Goal: Task Accomplishment & Management: Use online tool/utility

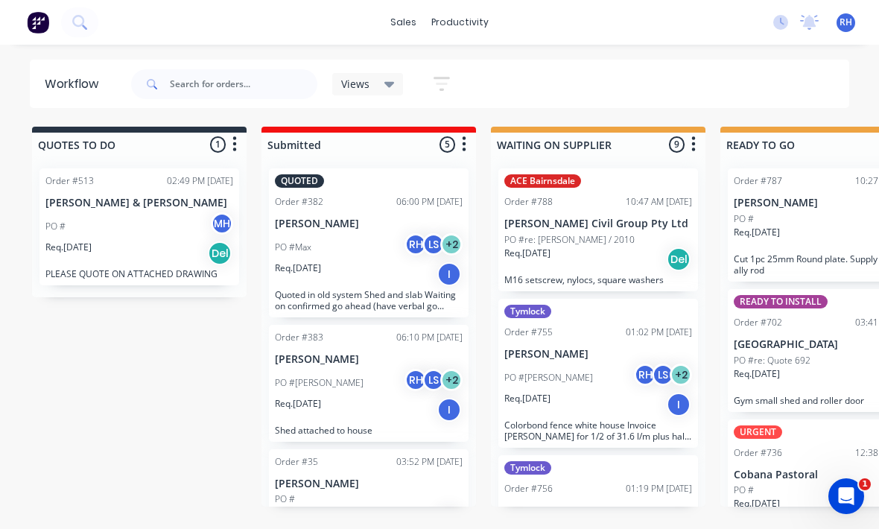
scroll to position [667, 0]
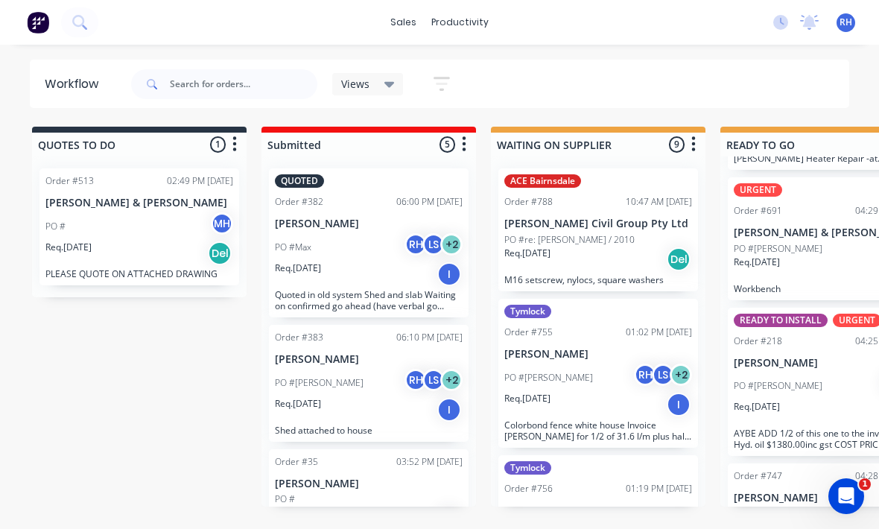
click at [381, 233] on div "PO #Max RH LS + 2" at bounding box center [369, 247] width 188 height 28
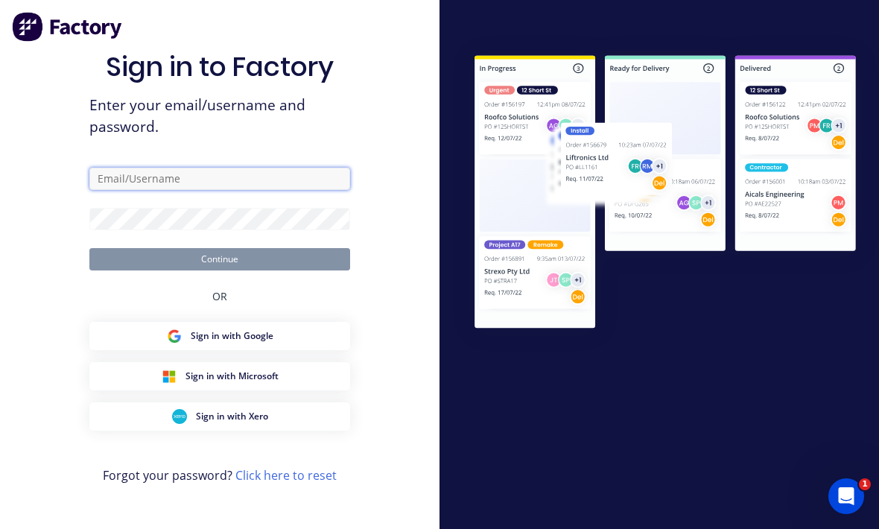
click at [284, 178] on input "text" at bounding box center [219, 179] width 261 height 22
type input "[EMAIL_ADDRESS][DOMAIN_NAME]"
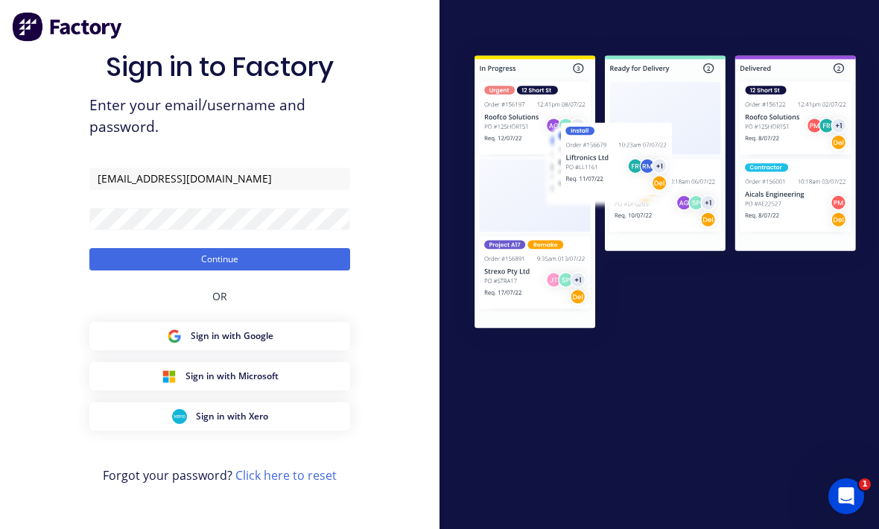
click at [220, 255] on button "Continue" at bounding box center [219, 259] width 261 height 22
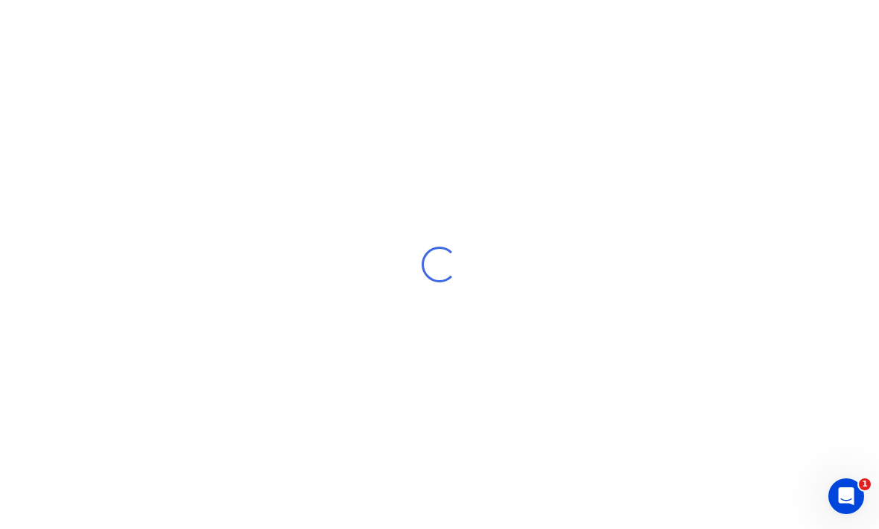
scroll to position [19, 0]
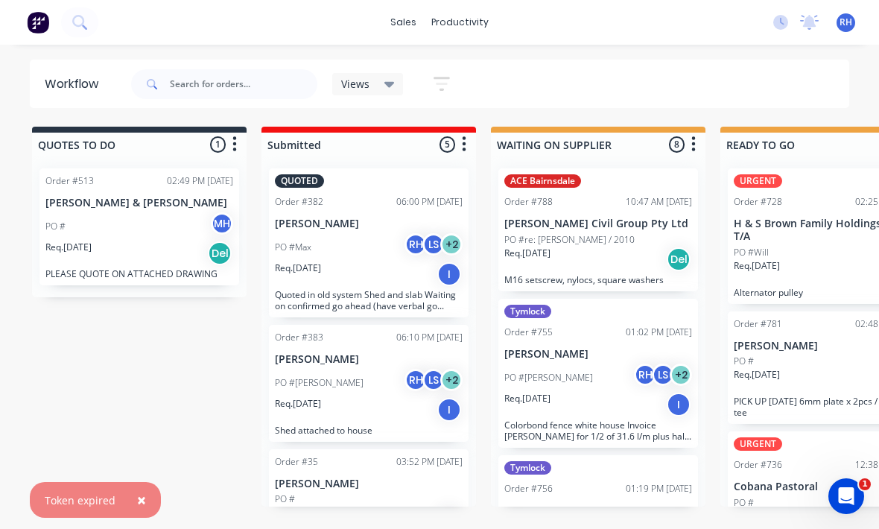
click at [398, 233] on div "PO #Max RH LS + 2" at bounding box center [369, 247] width 188 height 28
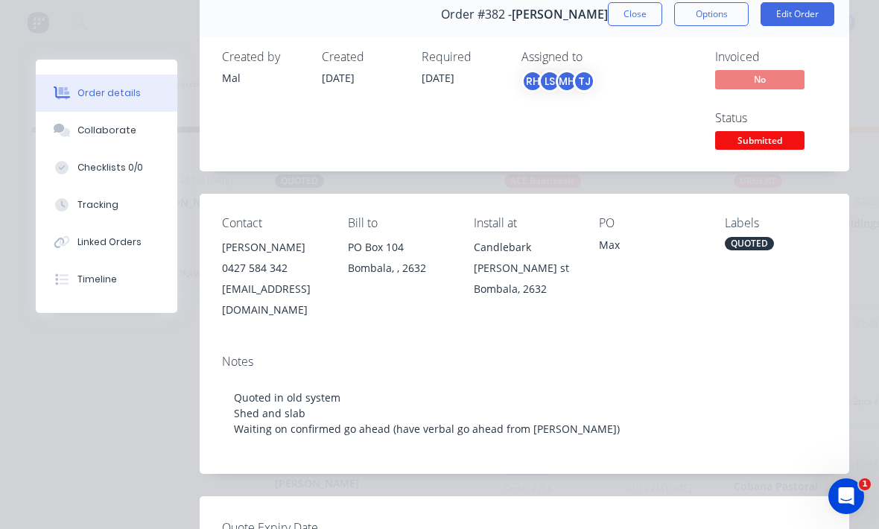
scroll to position [68, 0]
click at [799, 21] on button "Edit Order" at bounding box center [797, 15] width 74 height 24
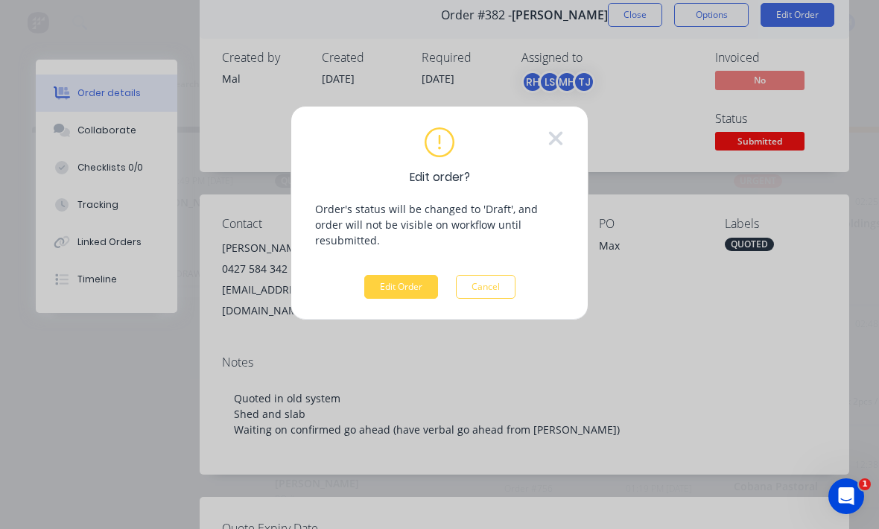
click at [424, 275] on button "Edit Order" at bounding box center [401, 287] width 74 height 24
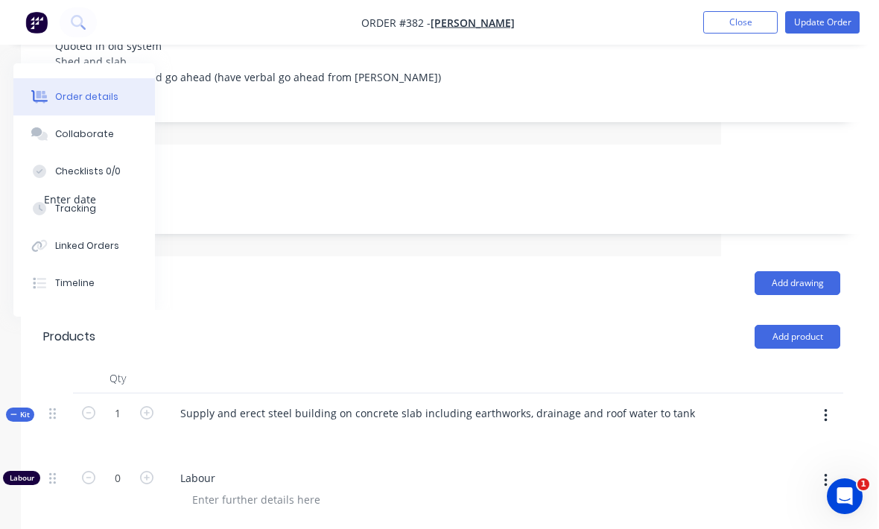
scroll to position [324, 156]
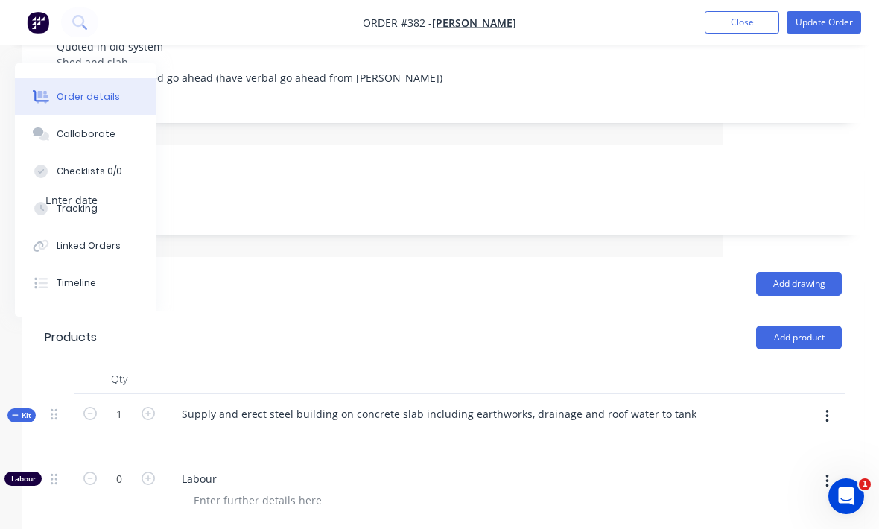
click at [803, 325] on button "Add product" at bounding box center [799, 337] width 86 height 24
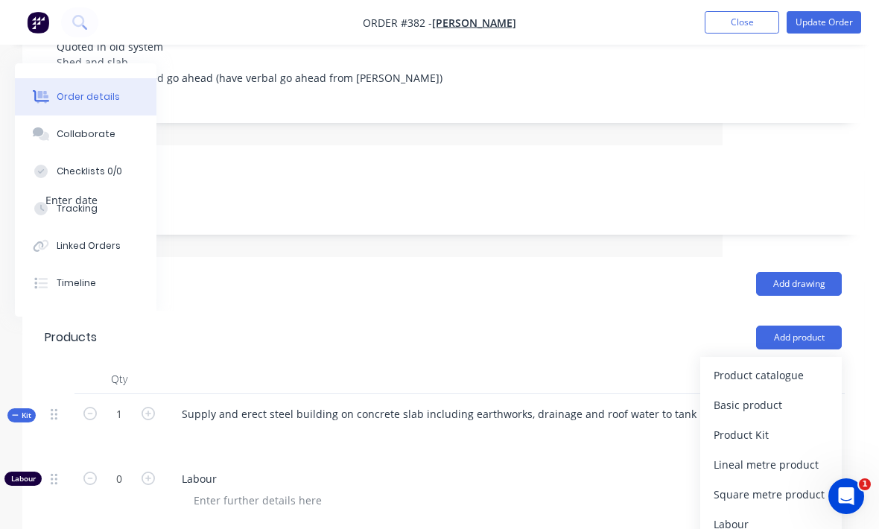
click at [798, 364] on div "Product catalogue" at bounding box center [770, 375] width 115 height 22
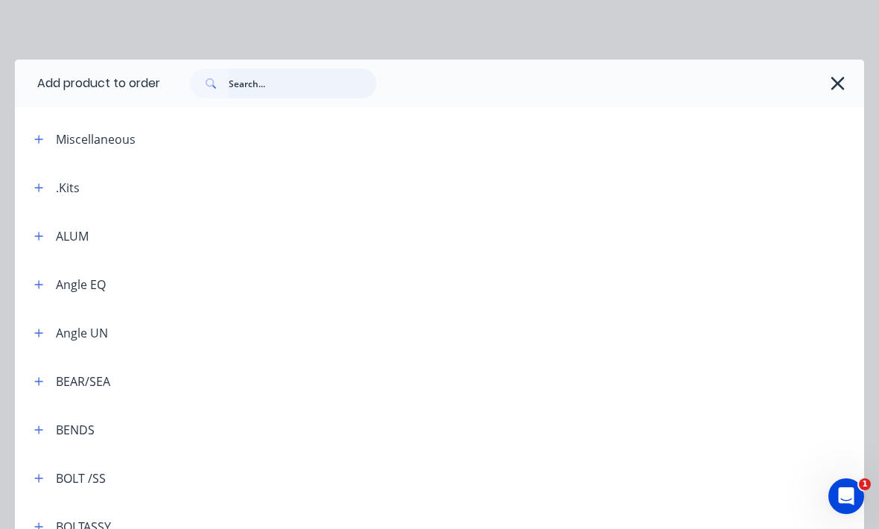
click at [297, 90] on input "text" at bounding box center [302, 84] width 147 height 30
type input "Cattle"
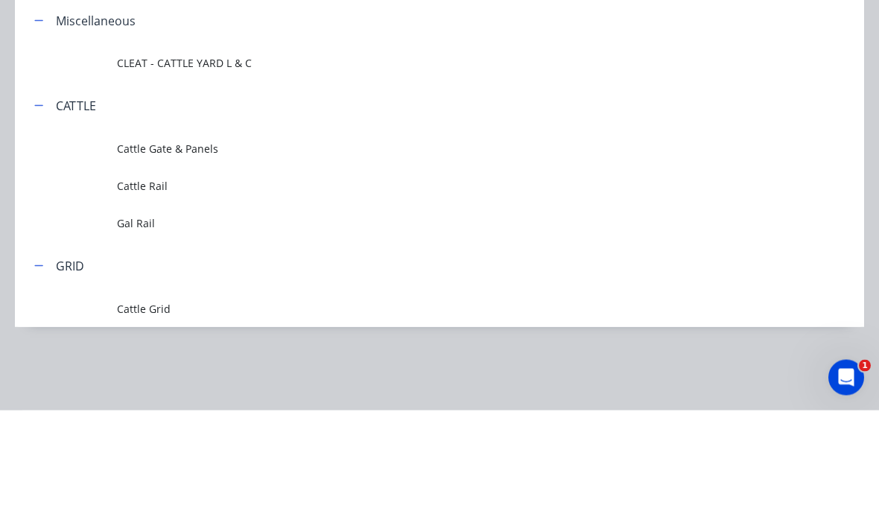
click at [123, 296] on span "Cattle Rail" at bounding box center [416, 304] width 598 height 16
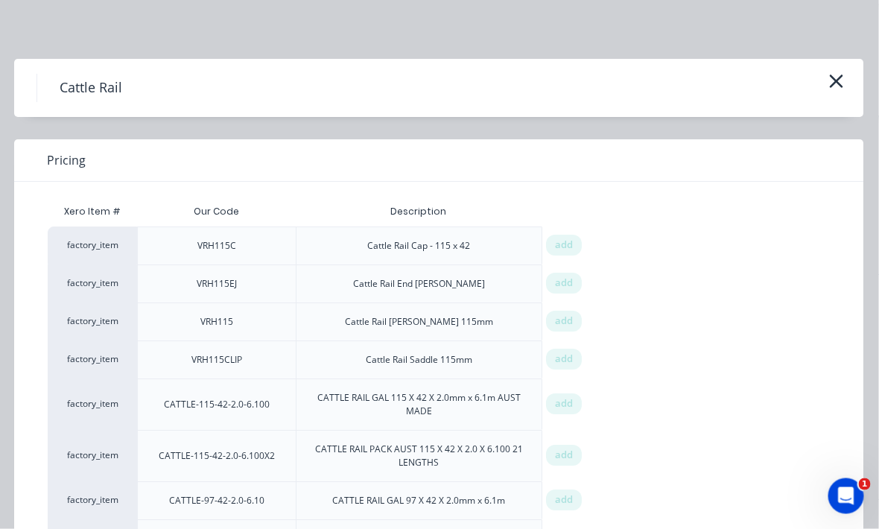
scroll to position [0, 0]
click at [845, 83] on button "button" at bounding box center [836, 83] width 25 height 24
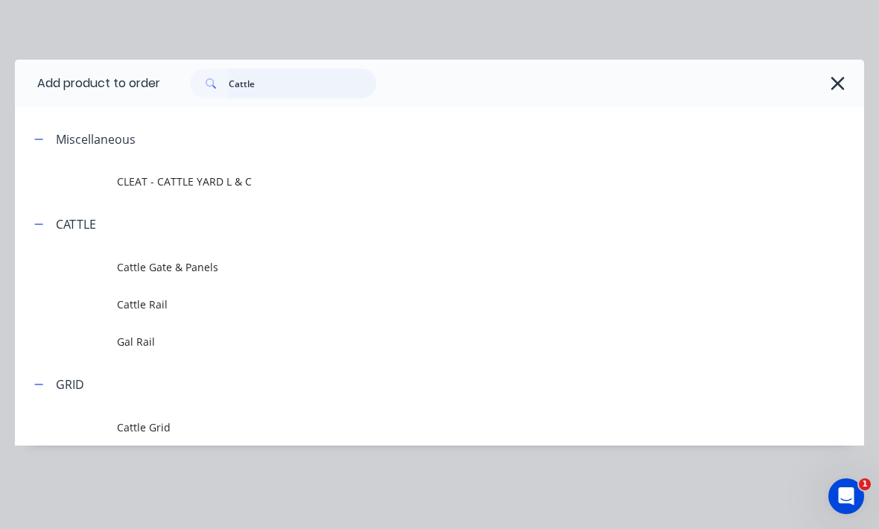
click at [302, 73] on input "Cattle" at bounding box center [302, 84] width 147 height 30
click at [308, 79] on input "Cattle" at bounding box center [302, 84] width 147 height 30
type input "C"
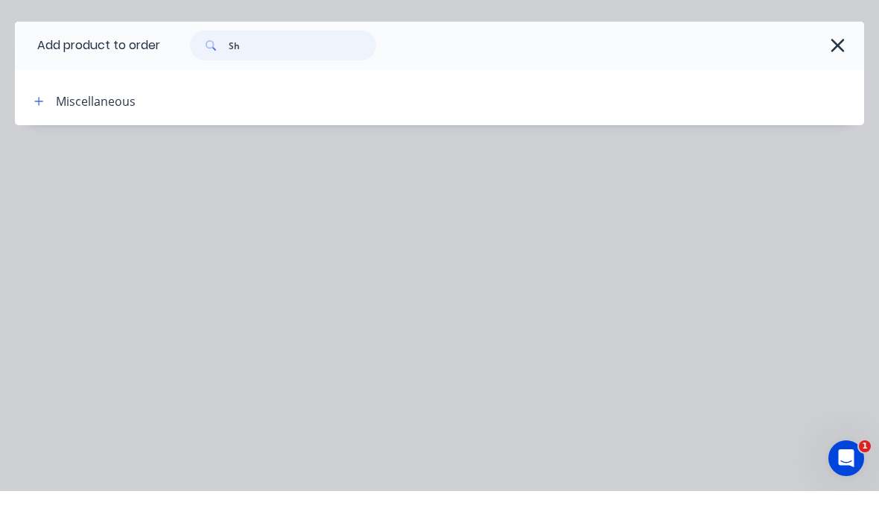
type input "S"
type input "Rail"
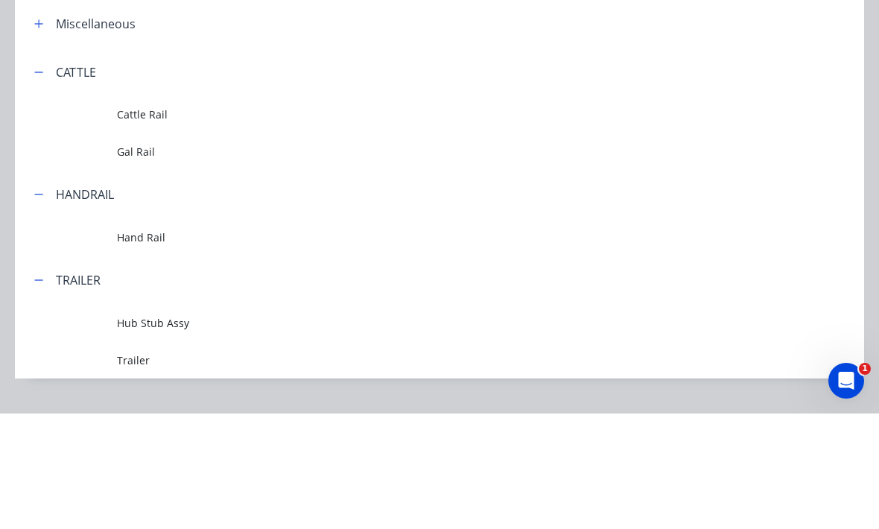
scroll to position [470, 4]
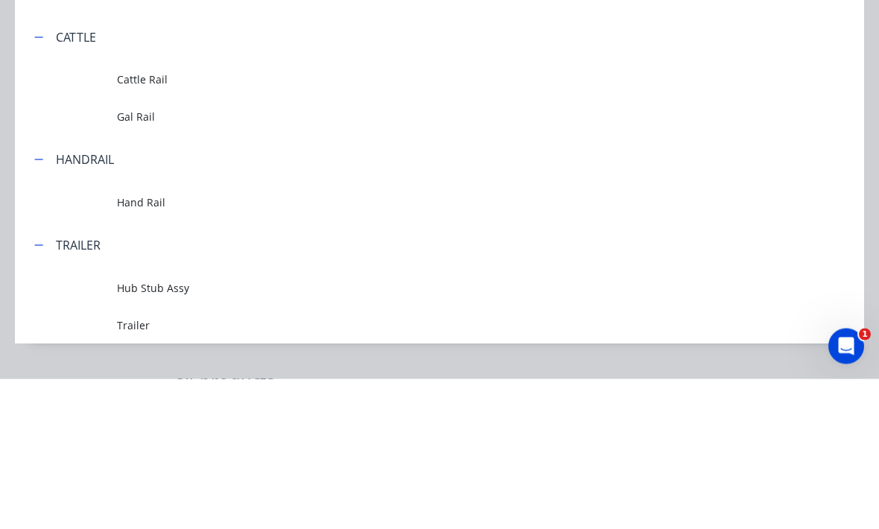
click at [591, 334] on td "Hand Rail" at bounding box center [490, 352] width 747 height 37
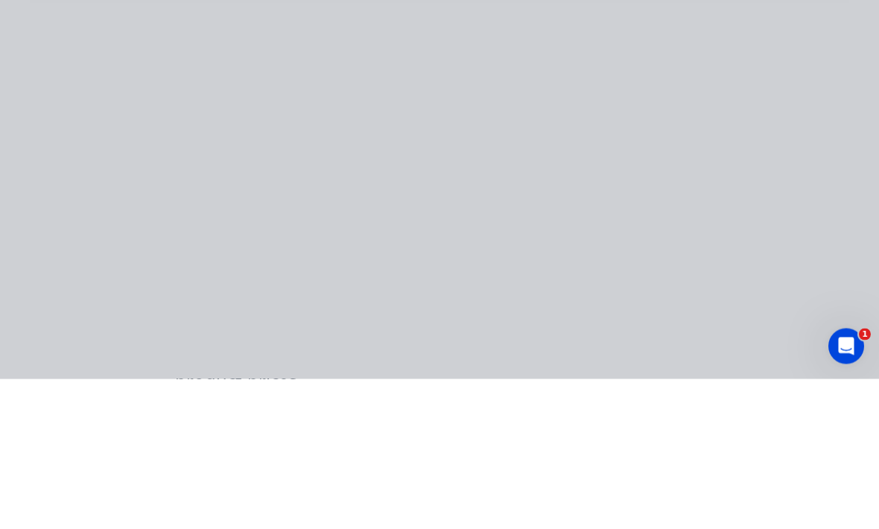
scroll to position [620, 4]
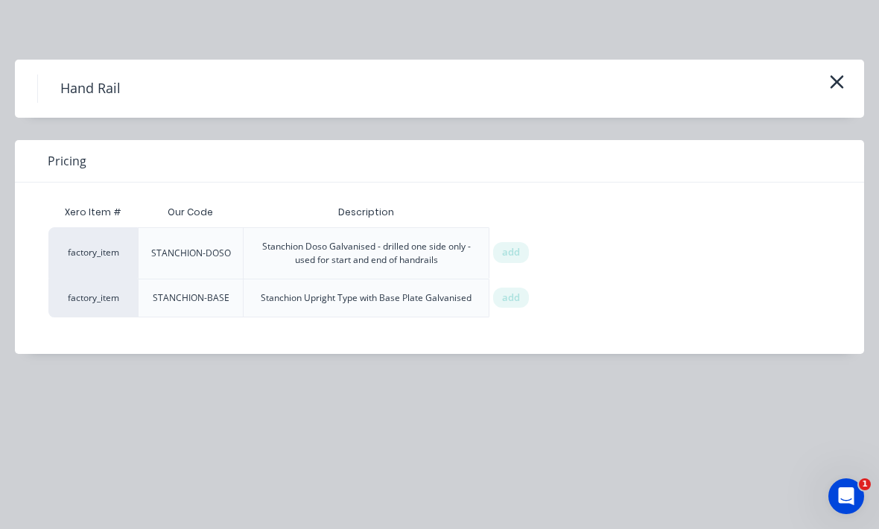
click at [836, 92] on icon "button" at bounding box center [837, 81] width 16 height 21
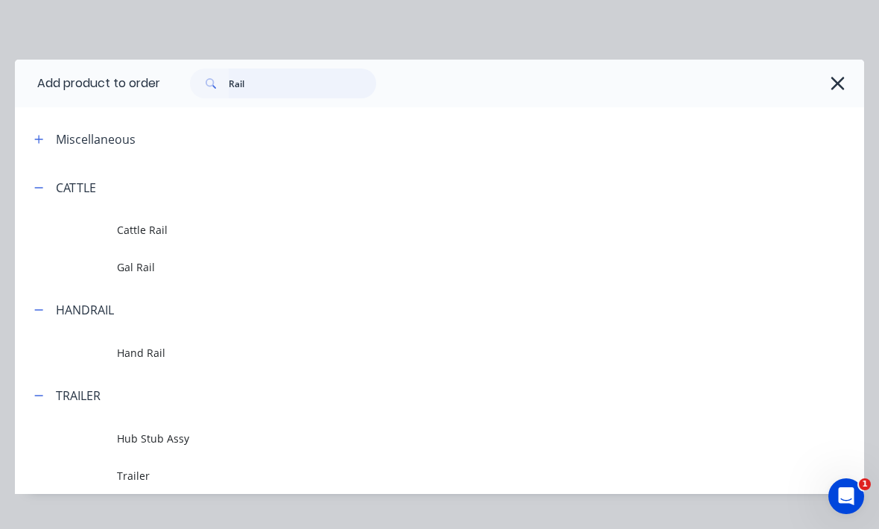
click at [297, 83] on input "Rail" at bounding box center [302, 84] width 147 height 30
type input "R"
type input "She"
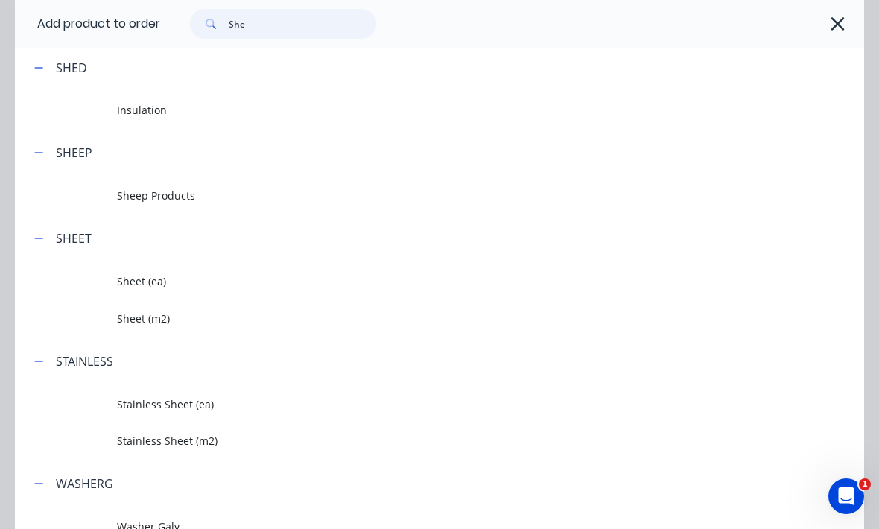
scroll to position [648, 0]
click at [107, 204] on td at bounding box center [66, 194] width 102 height 37
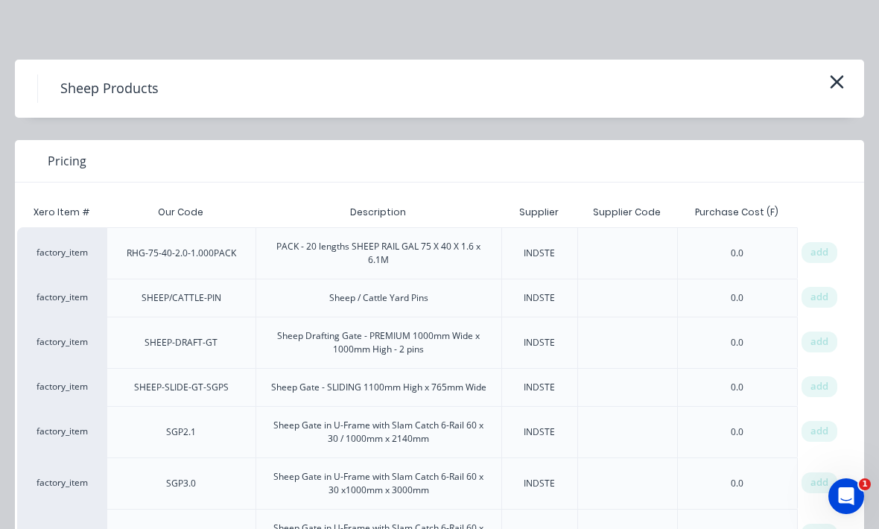
scroll to position [0, 31]
click at [751, 265] on div "0.0" at bounding box center [737, 253] width 36 height 37
